Goal: Find specific page/section: Find specific page/section

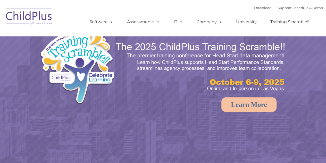
select select "MEDIUM"
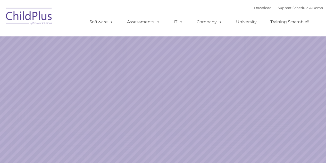
select select "MEDIUM"
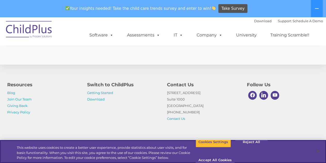
scroll to position [804, 0]
